Goal: Task Accomplishment & Management: Use online tool/utility

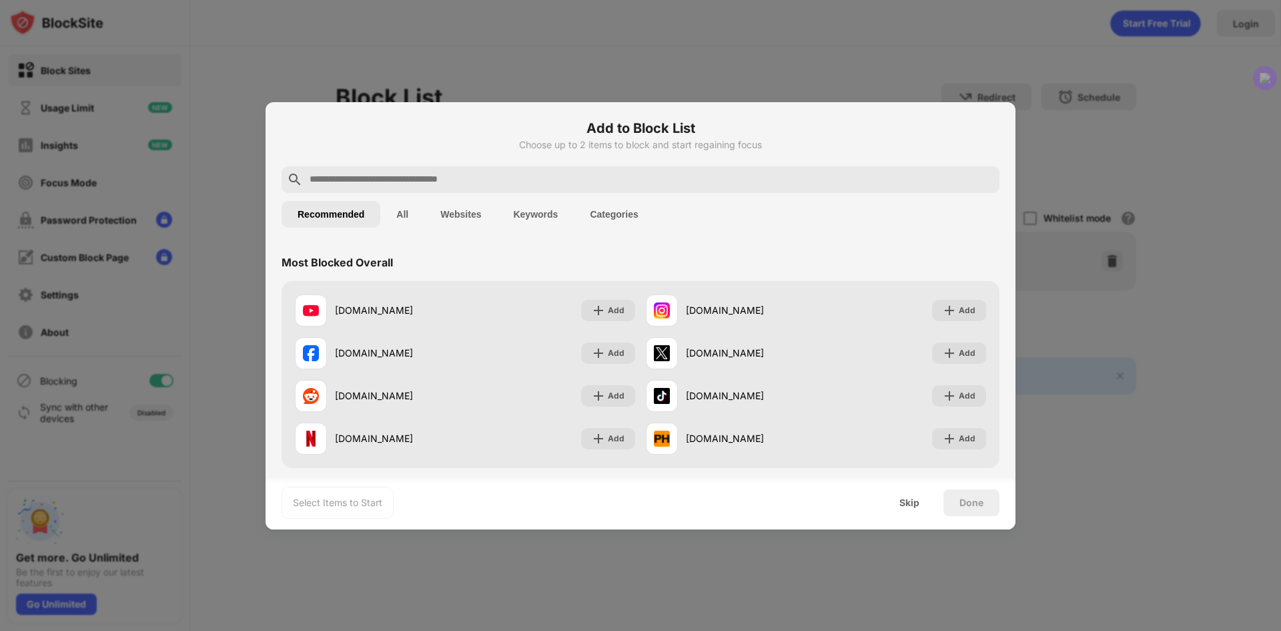
click at [960, 137] on h6 "Add to Block List" at bounding box center [641, 128] width 718 height 20
click at [909, 506] on div "Skip" at bounding box center [909, 502] width 20 height 11
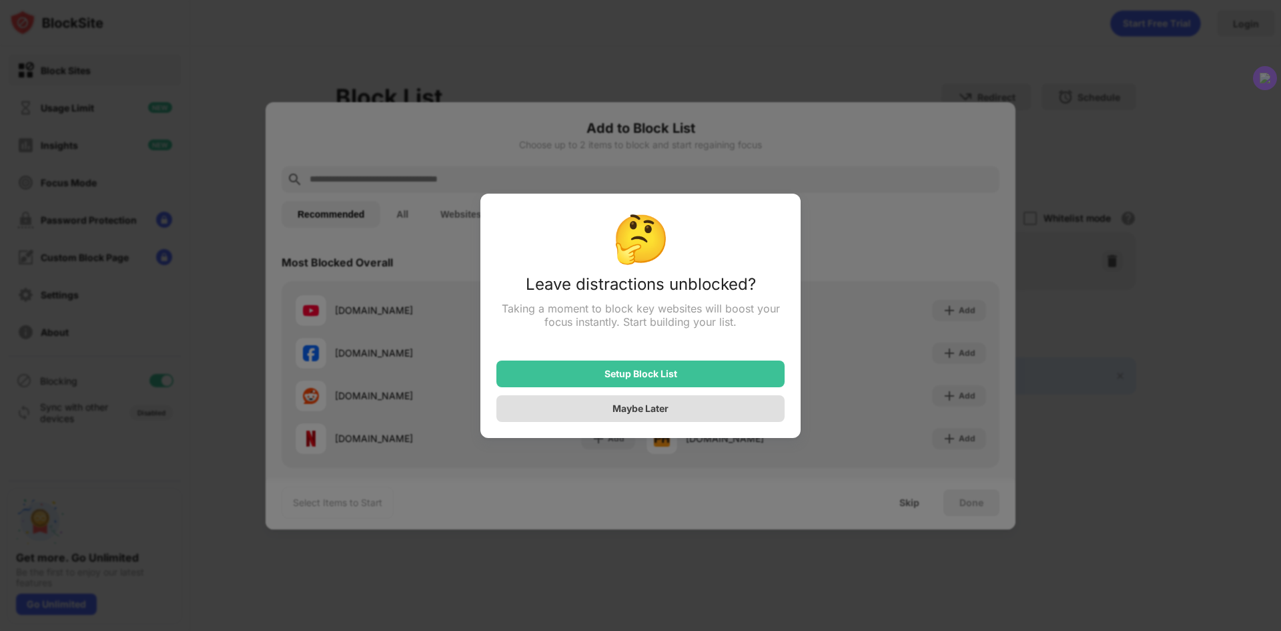
click at [633, 404] on div "Maybe Later" at bounding box center [640, 408] width 288 height 27
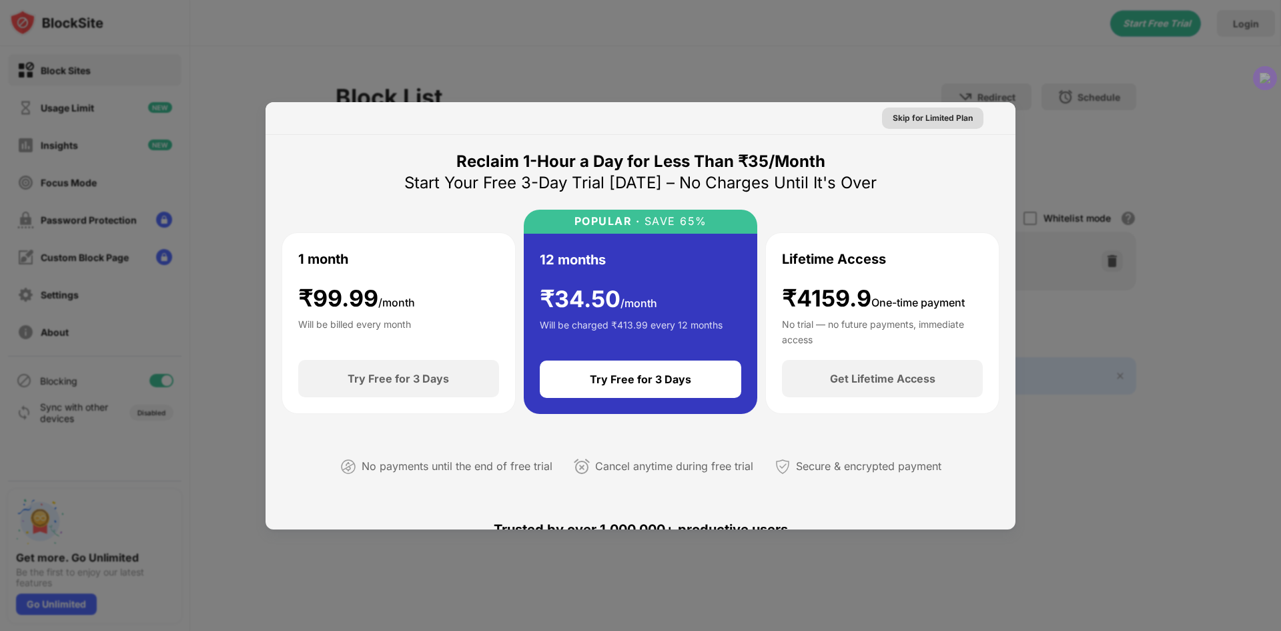
click at [1004, 99] on div at bounding box center [640, 315] width 1281 height 631
click at [937, 122] on div "Skip for Limited Plan" at bounding box center [933, 117] width 80 height 13
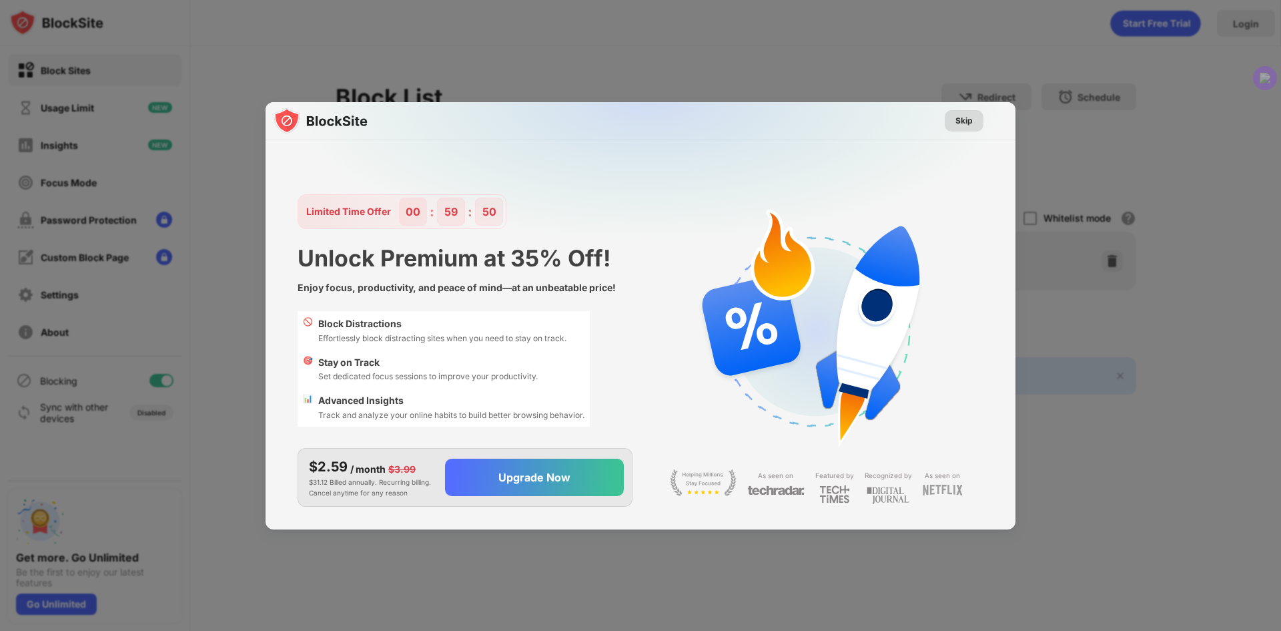
click at [961, 125] on div "Skip" at bounding box center [963, 120] width 17 height 13
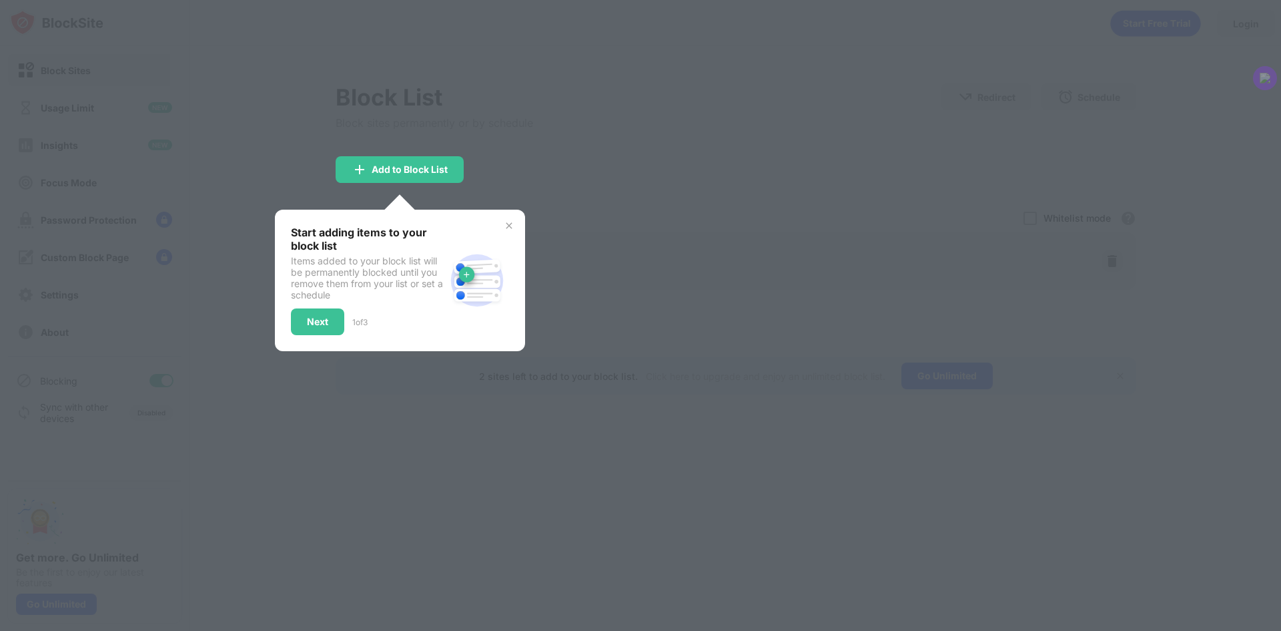
click at [484, 168] on div at bounding box center [640, 315] width 1281 height 631
click at [424, 175] on div "Add to Block List" at bounding box center [400, 169] width 128 height 27
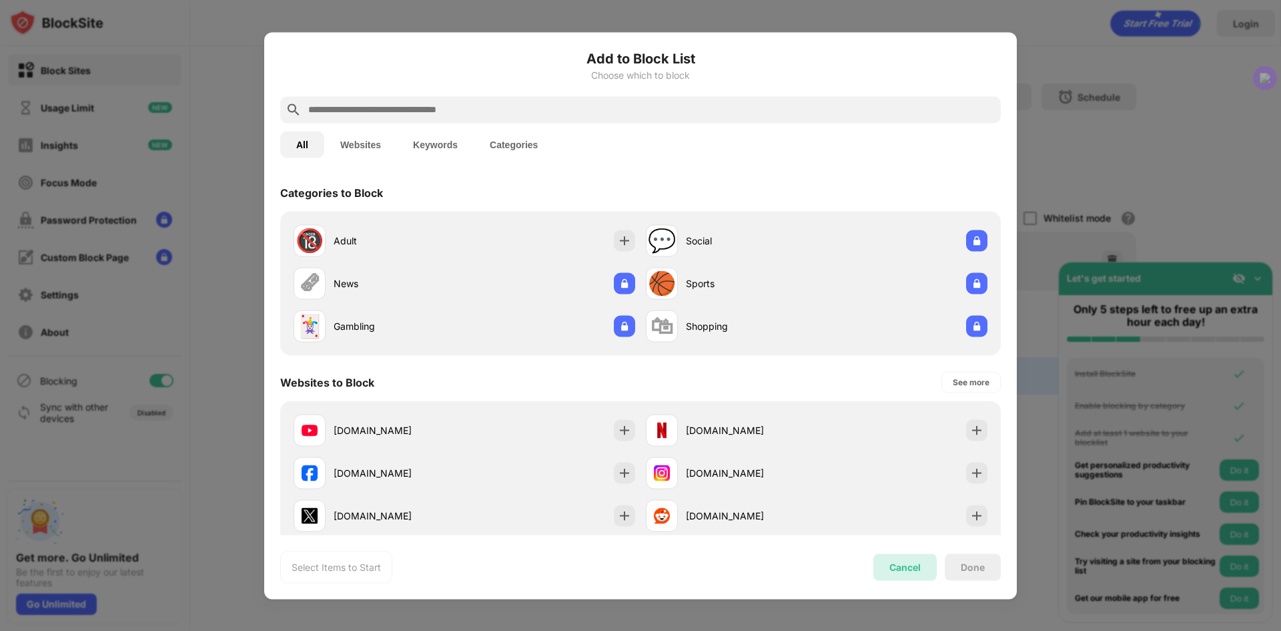
click at [908, 568] on div "Cancel" at bounding box center [904, 566] width 31 height 11
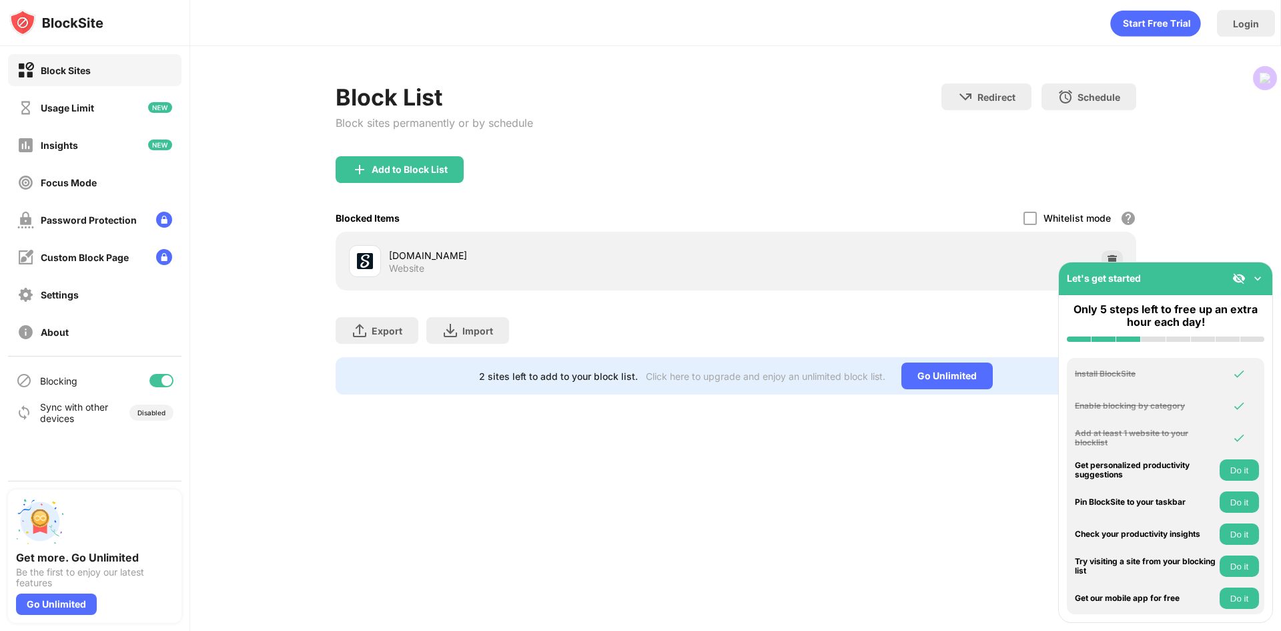
click at [1252, 278] on img at bounding box center [1257, 278] width 13 height 13
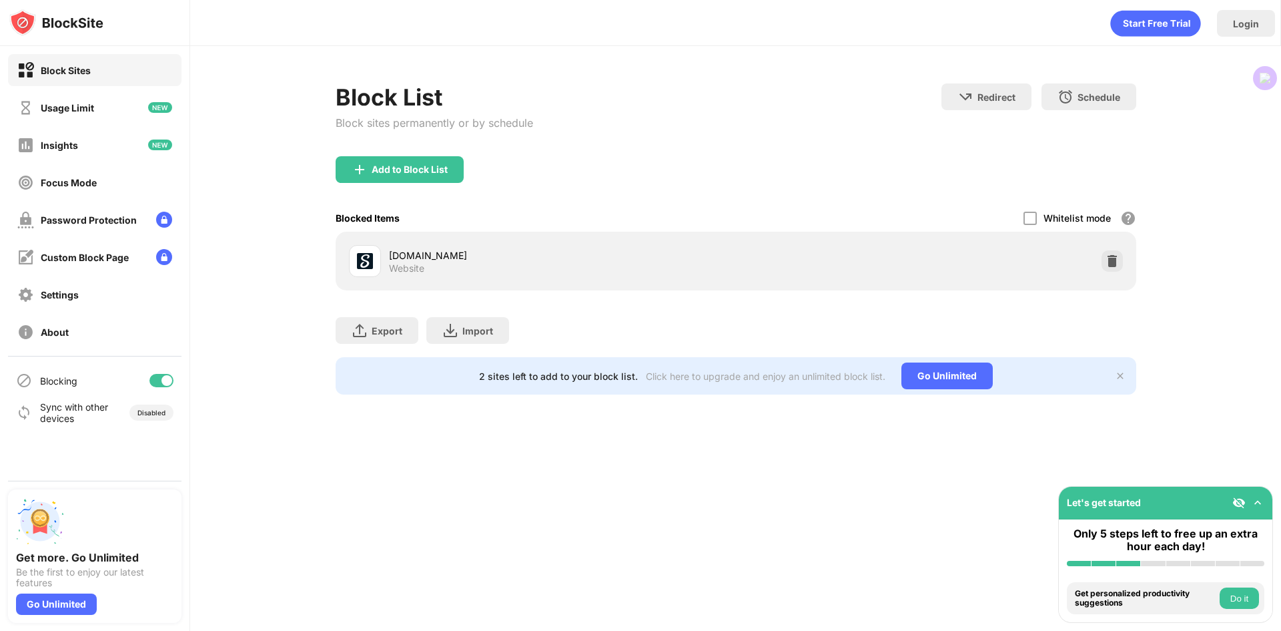
click at [615, 238] on div "[DOMAIN_NAME] Website" at bounding box center [736, 261] width 801 height 59
click at [615, 248] on div "[DOMAIN_NAME]" at bounding box center [562, 255] width 347 height 14
click at [1104, 259] on div at bounding box center [1112, 260] width 21 height 21
